Goal: Use online tool/utility: Utilize a website feature to perform a specific function

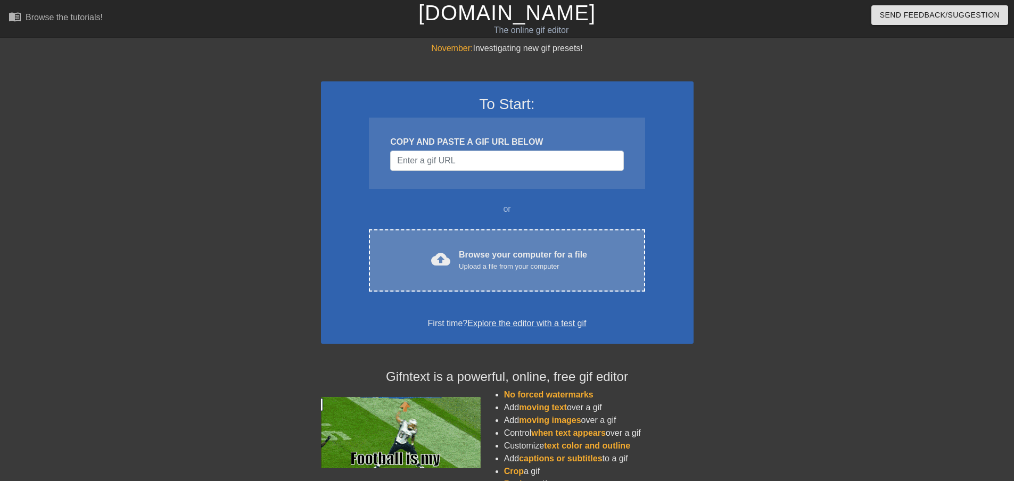
click at [481, 267] on div "Upload a file from your computer" at bounding box center [523, 266] width 128 height 11
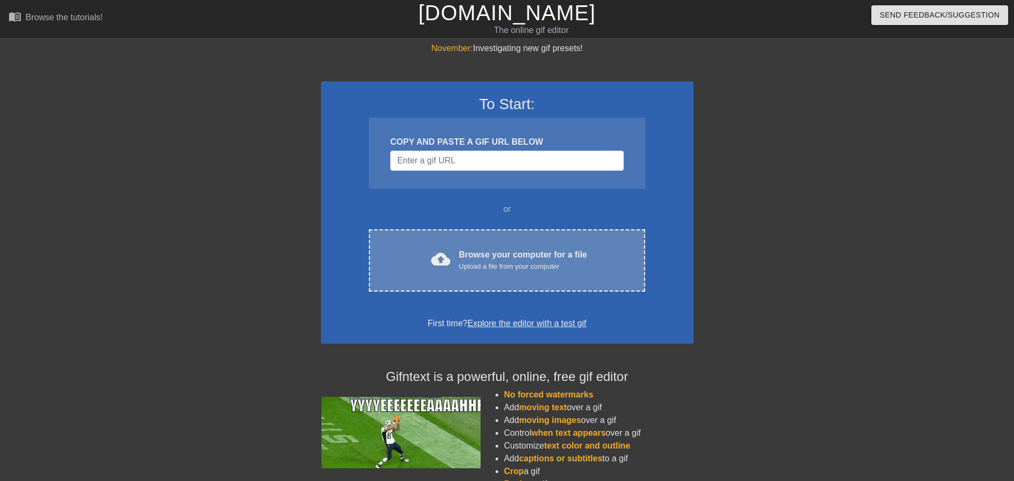
click at [471, 249] on div "Browse your computer for a file Upload a file from your computer" at bounding box center [523, 260] width 128 height 23
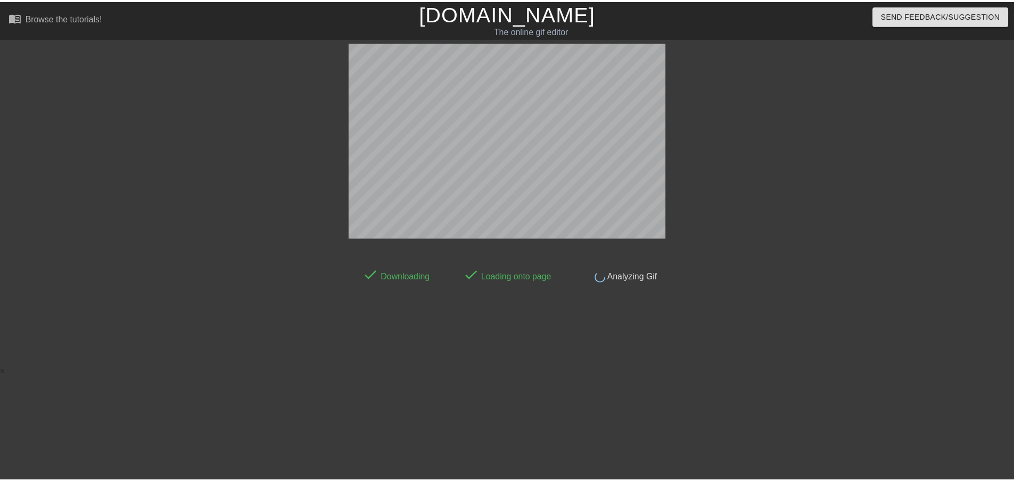
scroll to position [1, 0]
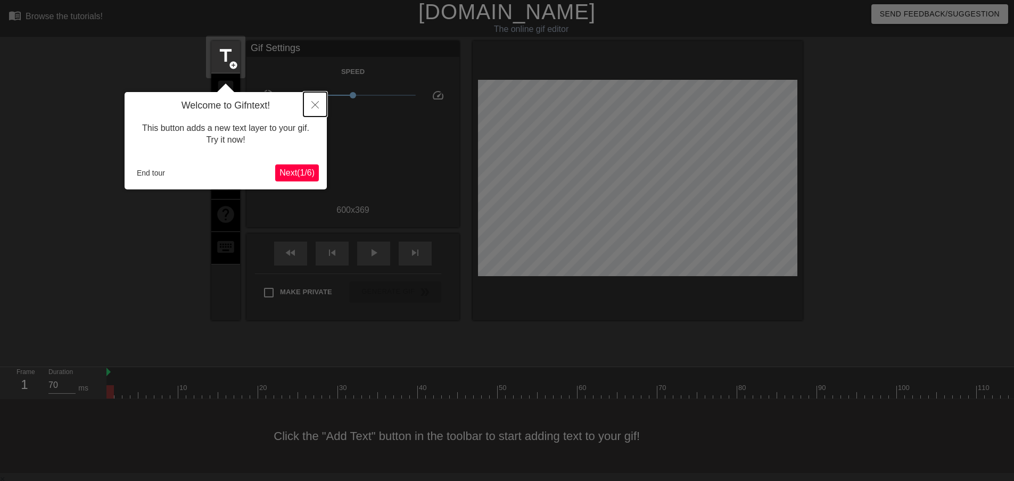
click at [314, 105] on icon "Close" at bounding box center [314, 104] width 7 height 7
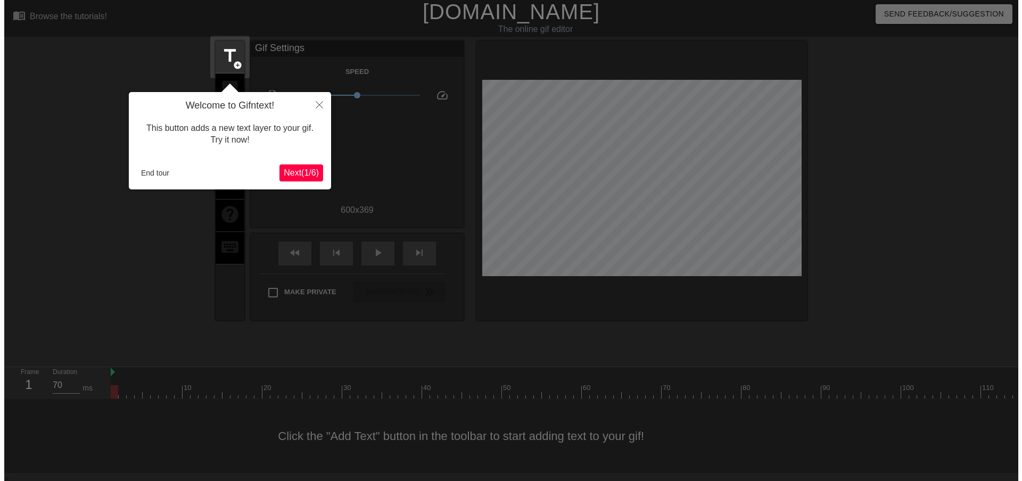
scroll to position [0, 0]
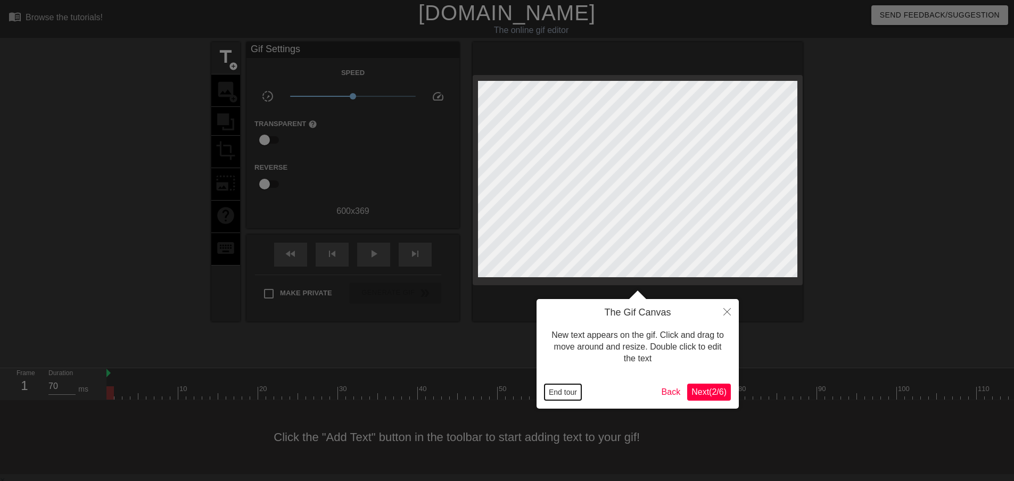
click at [560, 394] on button "End tour" at bounding box center [563, 392] width 37 height 16
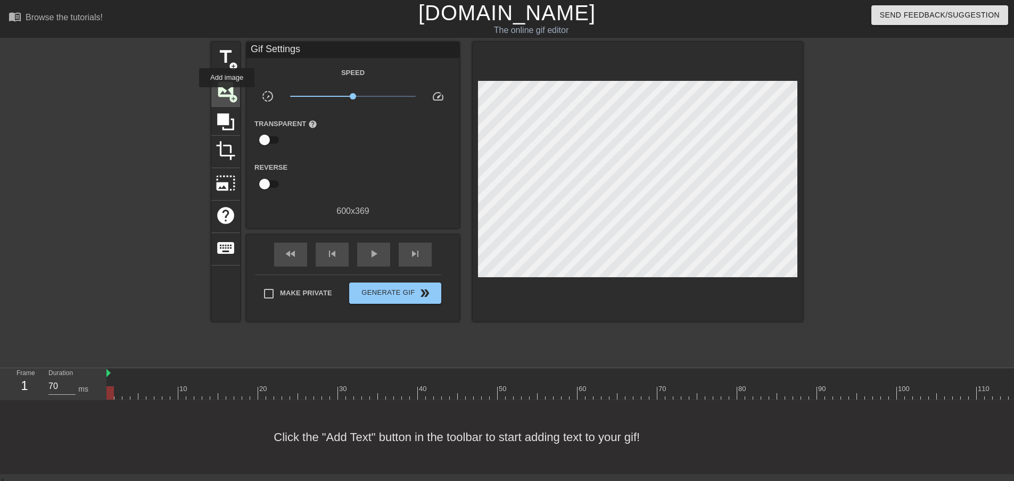
click at [227, 94] on span "image" at bounding box center [226, 89] width 20 height 20
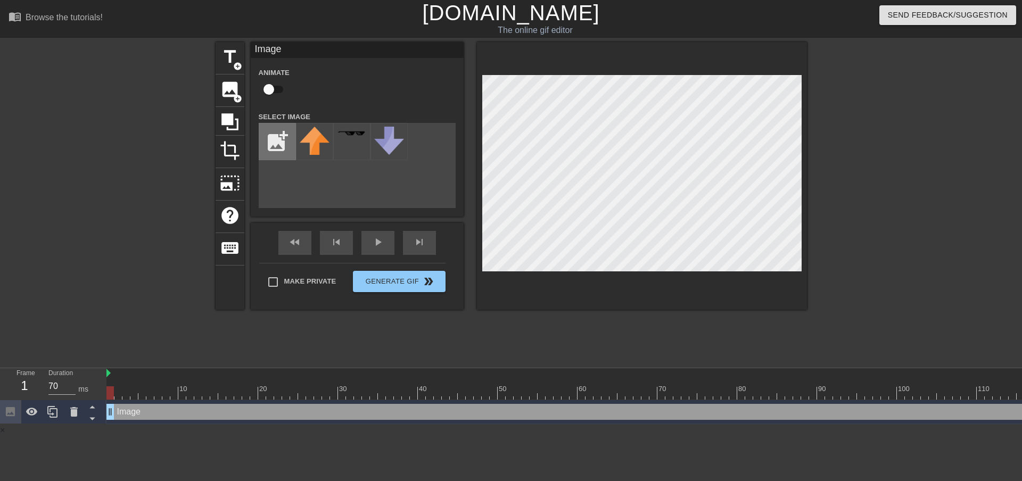
click at [281, 136] on input "file" at bounding box center [277, 142] width 36 height 36
type input "C:\fakepath\Logo_New.png"
click at [320, 141] on img at bounding box center [315, 135] width 30 height 17
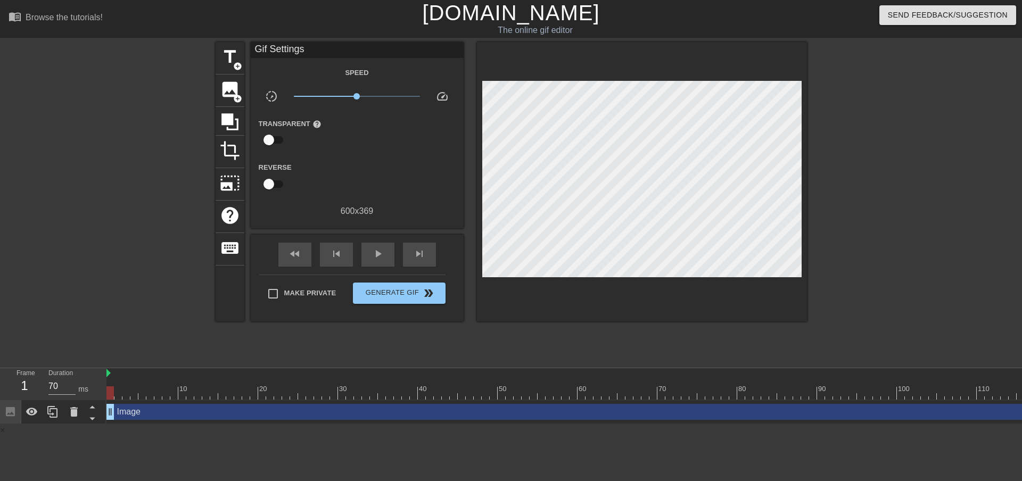
click at [895, 102] on div at bounding box center [900, 201] width 160 height 319
click at [407, 299] on button "Generate Gif double_arrow" at bounding box center [399, 293] width 92 height 21
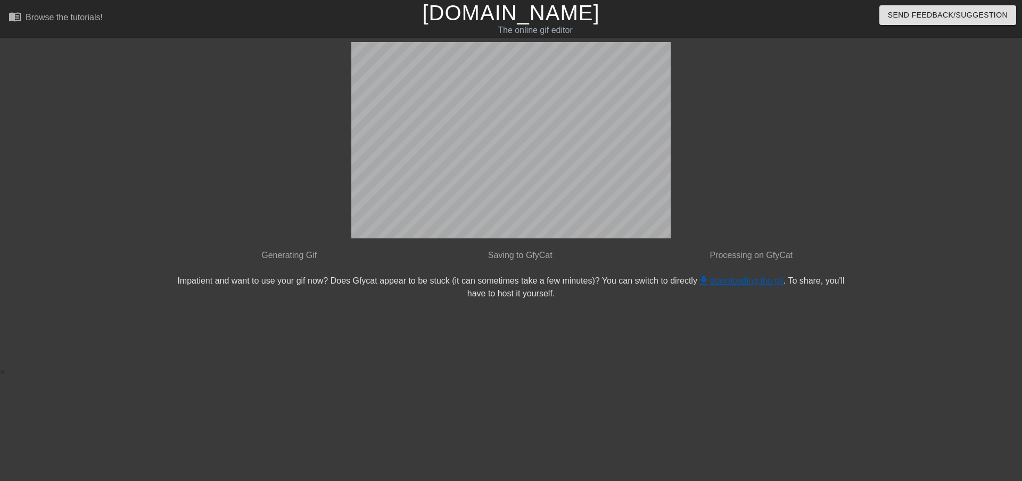
click at [714, 283] on link "get_app downloading the gif" at bounding box center [740, 280] width 86 height 9
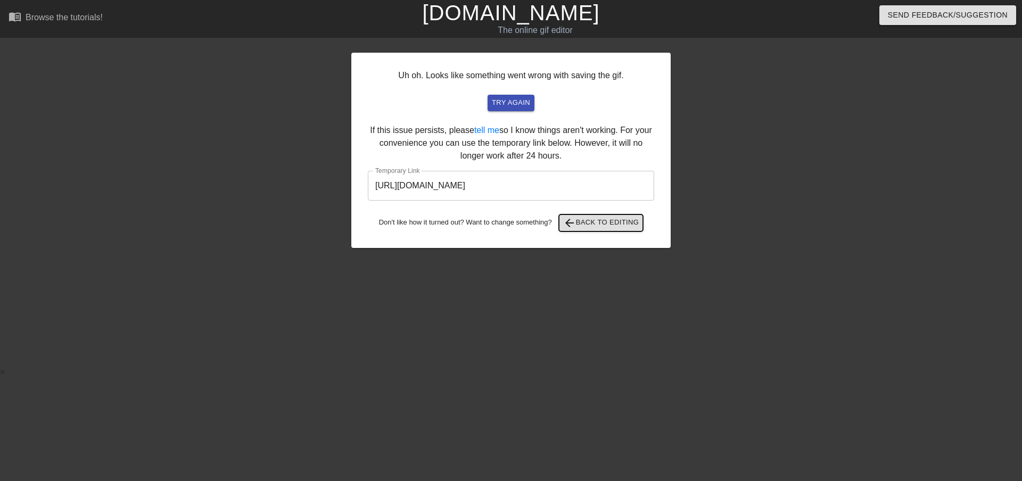
click at [577, 225] on span "arrow_back Back to Editing" at bounding box center [601, 223] width 76 height 13
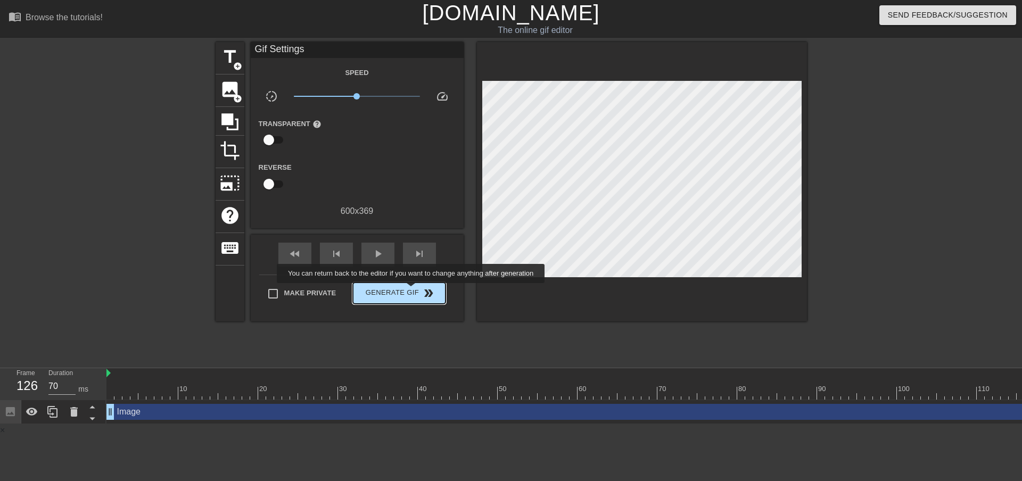
click at [412, 291] on span "Generate Gif double_arrow" at bounding box center [399, 293] width 84 height 13
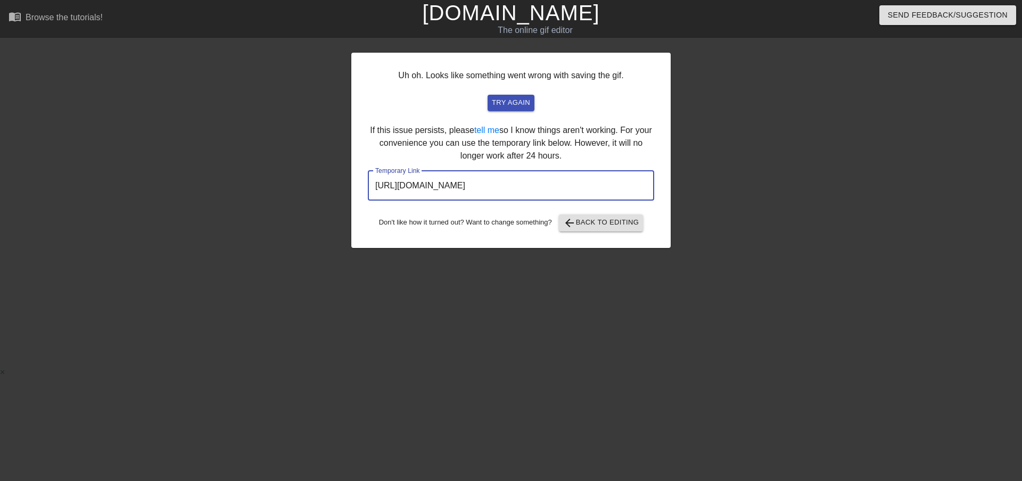
drag, startPoint x: 600, startPoint y: 193, endPoint x: 358, endPoint y: 180, distance: 243.1
click at [357, 180] on div "Uh oh. Looks like something went wrong with saving the gif. try again If this i…" at bounding box center [510, 150] width 319 height 195
click at [146, 97] on div "Uh oh. Looks like something went wrong with saving the gif. try again If this i…" at bounding box center [511, 201] width 1022 height 319
click at [319, 161] on div at bounding box center [259, 201] width 160 height 319
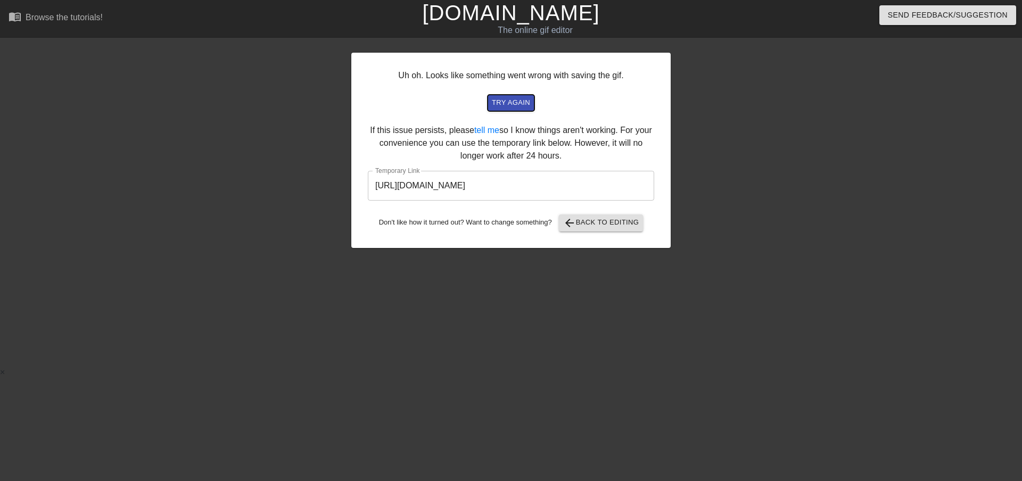
click at [506, 95] on button "try again" at bounding box center [511, 103] width 47 height 17
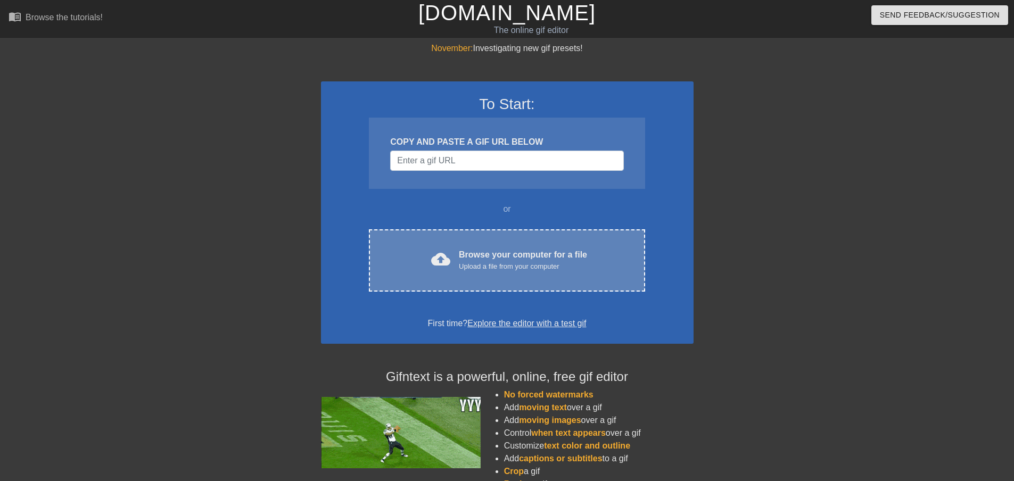
click at [470, 259] on div "Browse your computer for a file Upload a file from your computer" at bounding box center [523, 260] width 128 height 23
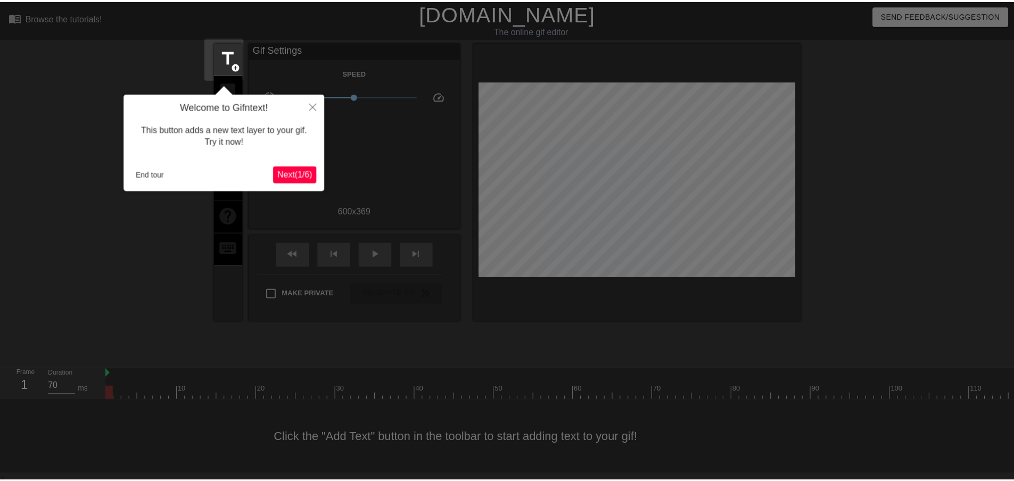
scroll to position [1, 0]
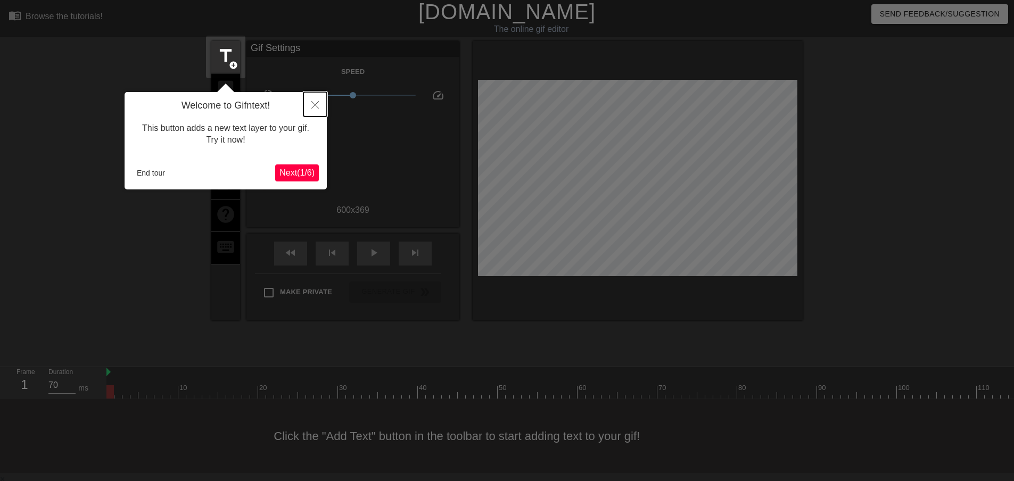
click at [318, 103] on icon "Close" at bounding box center [314, 104] width 7 height 7
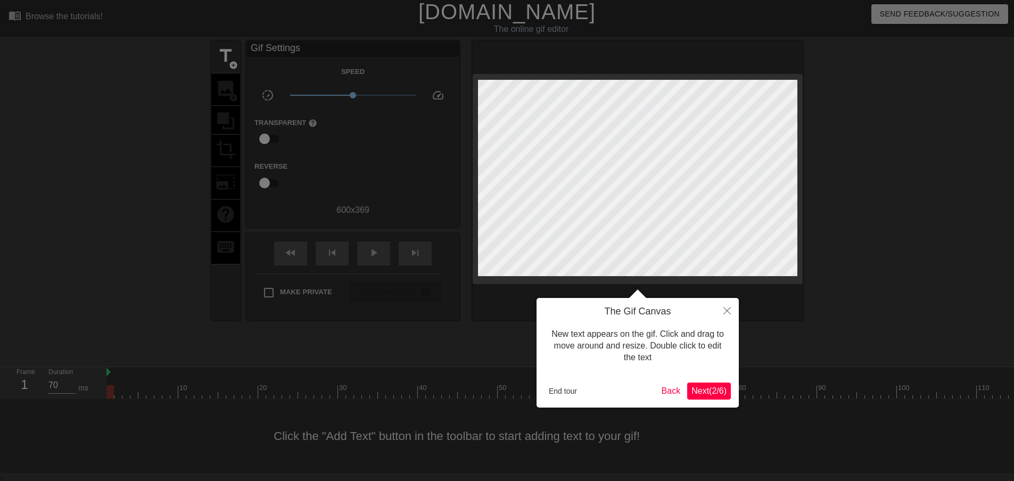
scroll to position [0, 0]
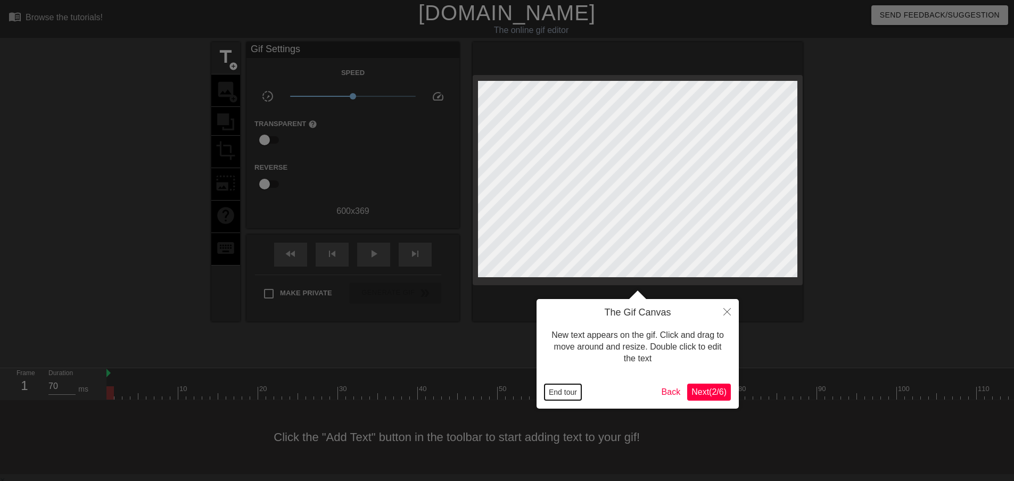
click at [572, 393] on button "End tour" at bounding box center [563, 392] width 37 height 16
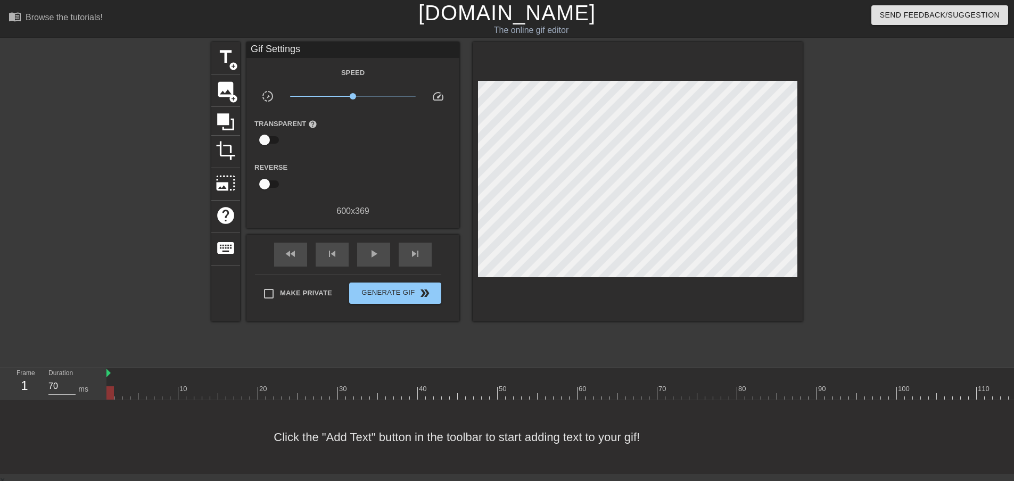
click at [362, 210] on div "600 x 369" at bounding box center [352, 211] width 213 height 13
click at [349, 211] on div "600 x 369" at bounding box center [352, 211] width 213 height 13
click at [267, 141] on input "checkbox" at bounding box center [264, 140] width 61 height 20
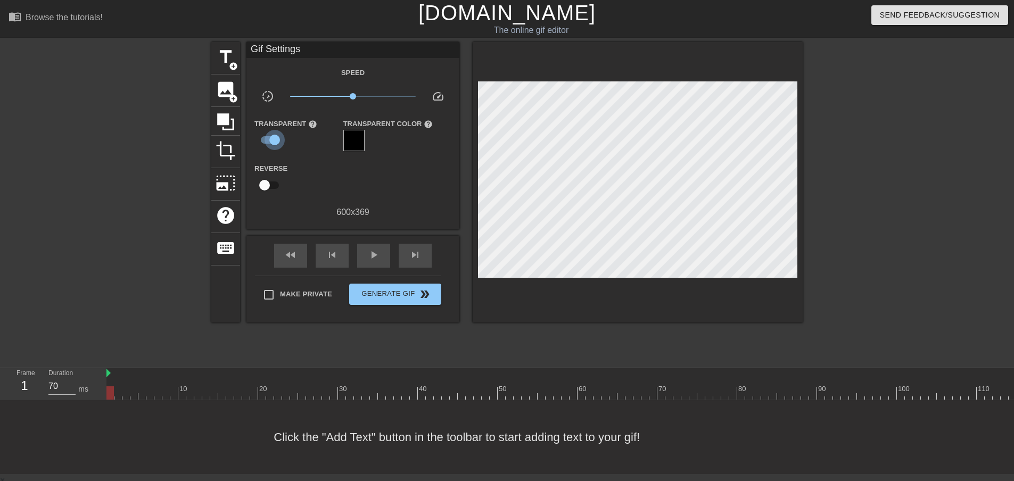
click at [267, 141] on input "checkbox" at bounding box center [274, 140] width 61 height 20
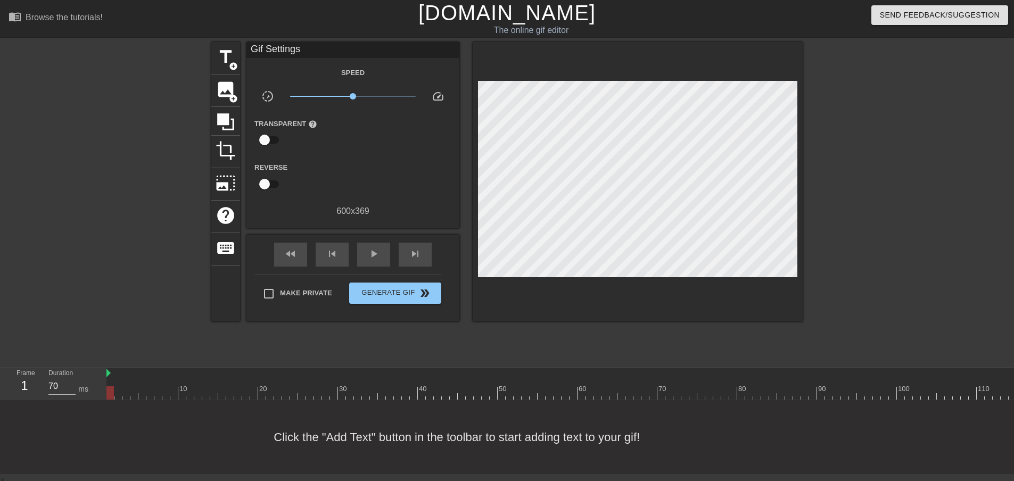
click at [267, 141] on input "checkbox" at bounding box center [264, 140] width 61 height 20
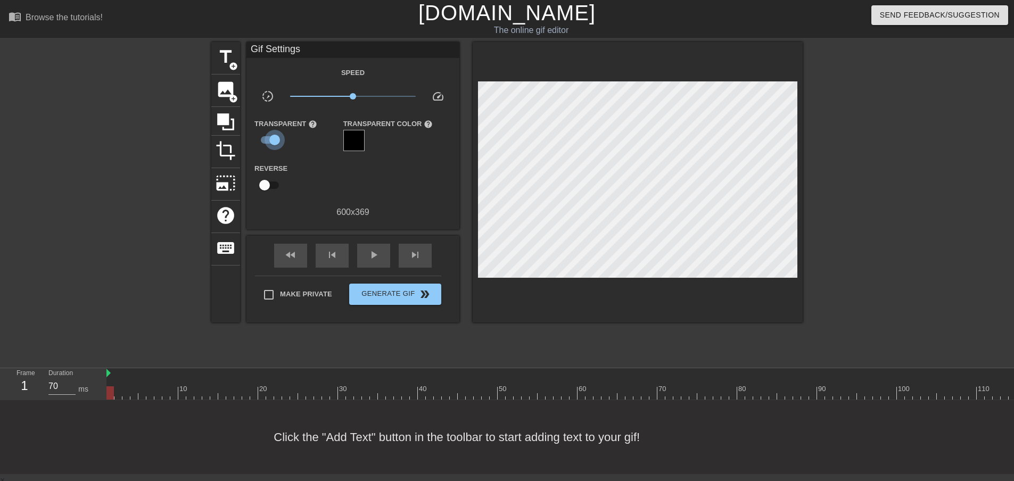
click at [267, 141] on input "checkbox" at bounding box center [274, 140] width 61 height 20
checkbox input "false"
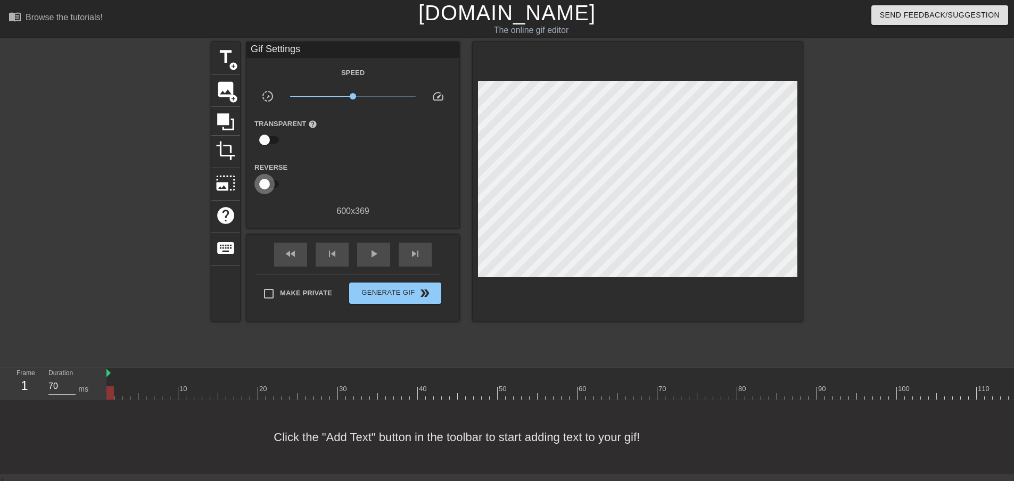
click at [270, 183] on input "checkbox" at bounding box center [264, 184] width 61 height 20
click at [270, 183] on input "checkbox" at bounding box center [274, 184] width 61 height 20
click at [270, 183] on input "checkbox" at bounding box center [264, 184] width 61 height 20
click at [270, 183] on input "checkbox" at bounding box center [274, 184] width 61 height 20
click at [270, 183] on input "checkbox" at bounding box center [264, 184] width 61 height 20
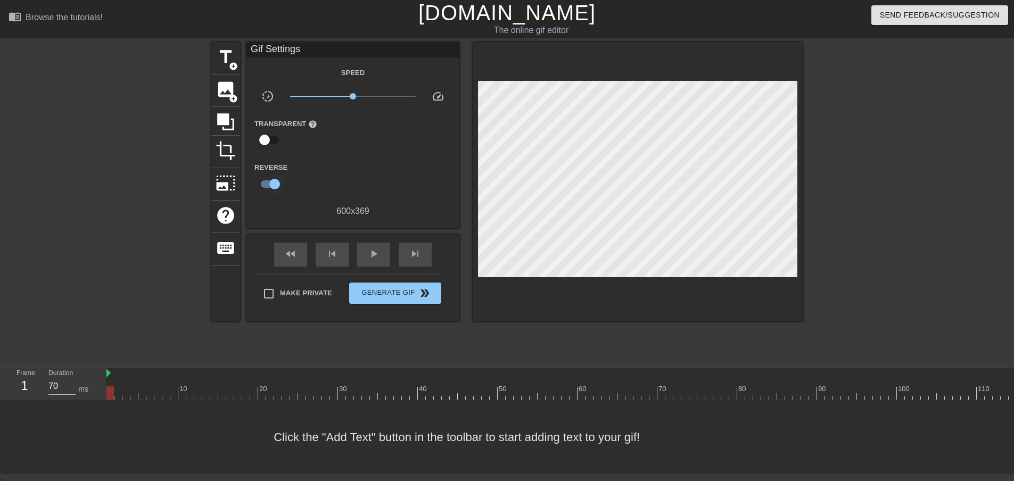
click at [270, 183] on input "checkbox" at bounding box center [274, 184] width 61 height 20
click at [270, 183] on input "checkbox" at bounding box center [264, 184] width 61 height 20
click at [270, 183] on input "checkbox" at bounding box center [274, 184] width 61 height 20
click at [270, 186] on input "checkbox" at bounding box center [264, 184] width 61 height 20
checkbox input "true"
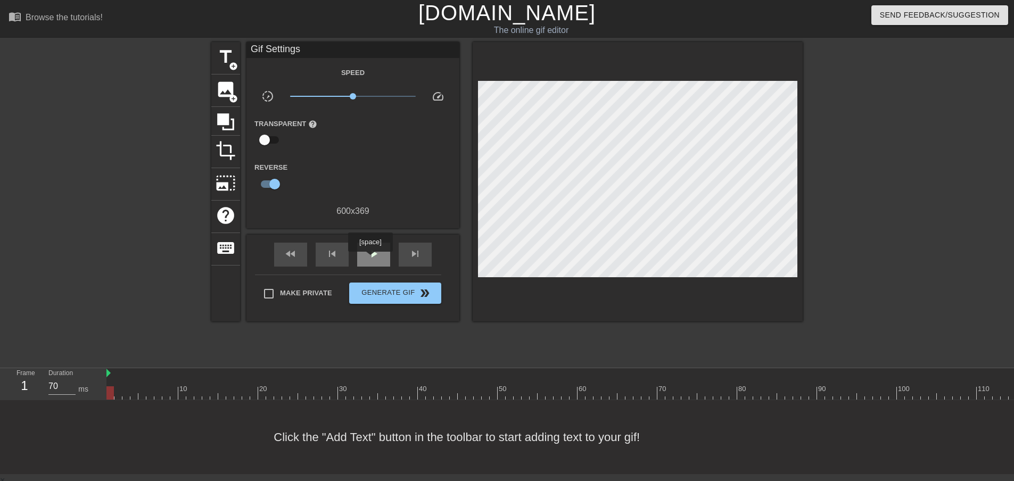
click at [370, 259] on span "play_arrow" at bounding box center [373, 254] width 13 height 13
type input "70"
click at [336, 254] on span "skip_previous" at bounding box center [332, 254] width 13 height 13
click at [268, 184] on input "checkbox" at bounding box center [274, 184] width 61 height 20
checkbox input "false"
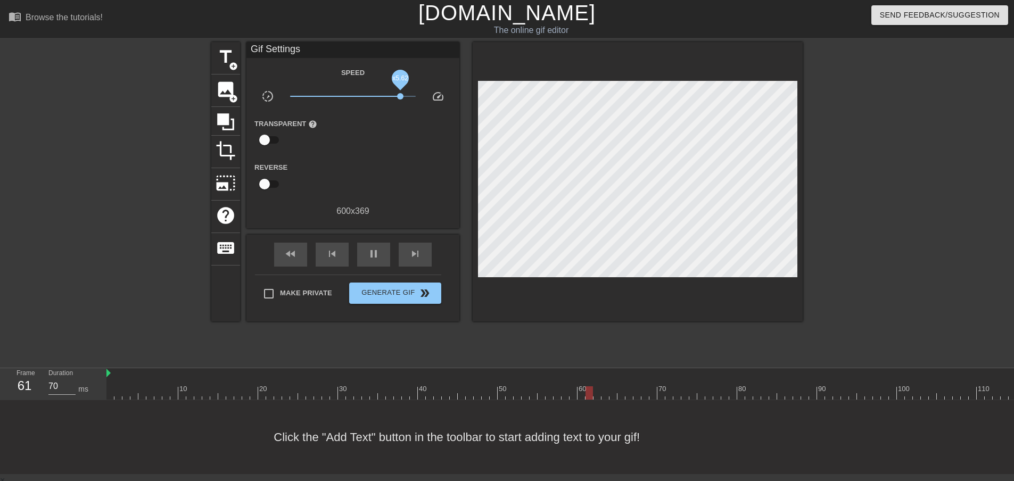
drag, startPoint x: 352, startPoint y: 96, endPoint x: 400, endPoint y: 98, distance: 48.5
click at [400, 98] on span "x5.62" at bounding box center [400, 96] width 6 height 6
drag, startPoint x: 398, startPoint y: 98, endPoint x: 375, endPoint y: 97, distance: 23.4
click at [375, 97] on span "x2.21" at bounding box center [375, 96] width 6 height 6
drag, startPoint x: 375, startPoint y: 97, endPoint x: 364, endPoint y: 97, distance: 10.6
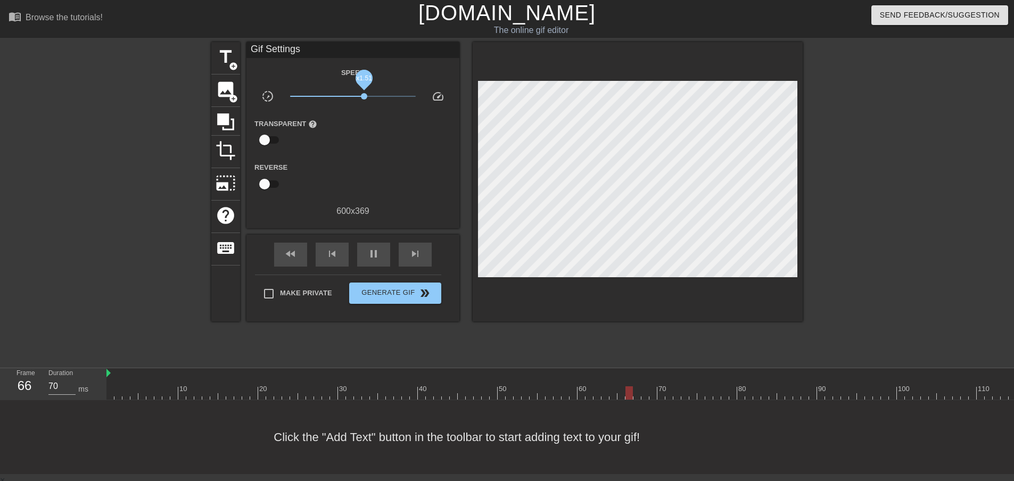
click at [364, 97] on span "x1.51" at bounding box center [364, 96] width 6 height 6
click at [369, 97] on span "x1.82" at bounding box center [369, 96] width 6 height 6
type input "70"
